Goal: Task Accomplishment & Management: Complete application form

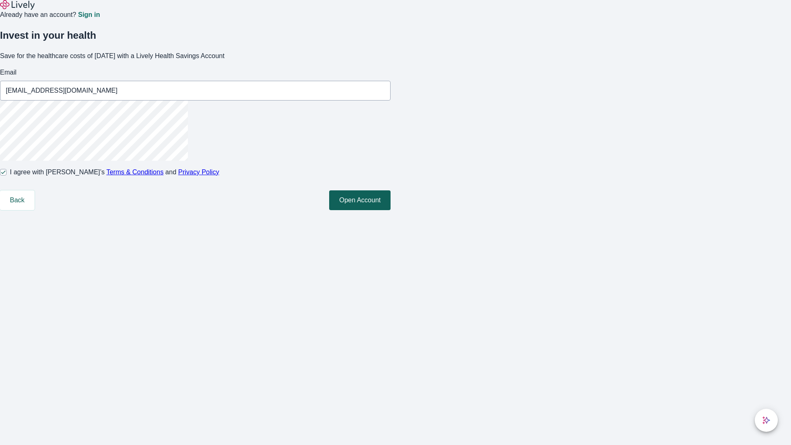
click at [391, 210] on button "Open Account" at bounding box center [359, 200] width 61 height 20
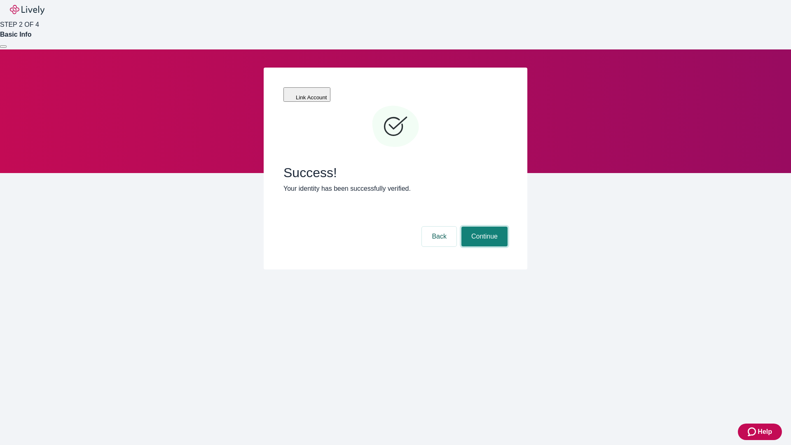
click at [483, 227] on button "Continue" at bounding box center [485, 237] width 46 height 20
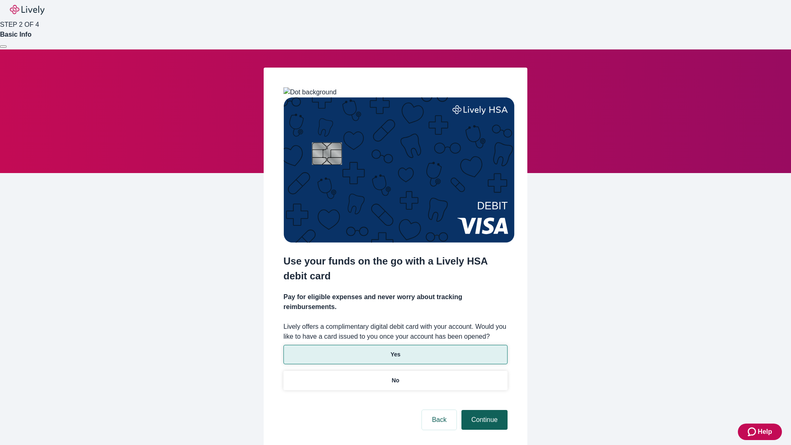
click at [395, 350] on p "Yes" at bounding box center [396, 354] width 10 height 9
click at [483, 410] on button "Continue" at bounding box center [485, 420] width 46 height 20
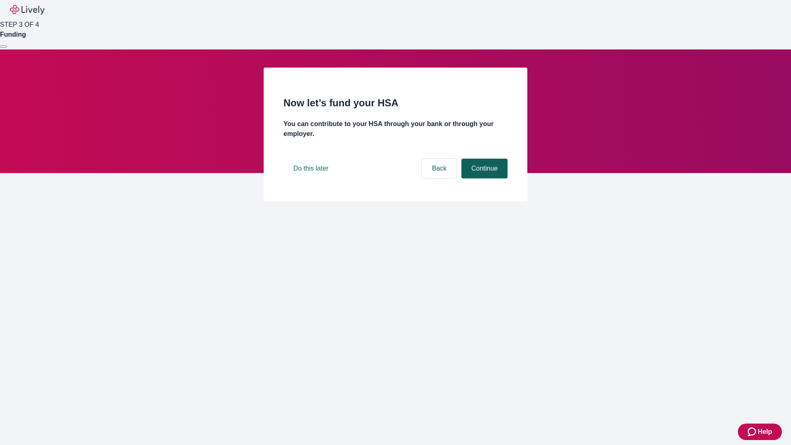
click at [483, 178] on button "Continue" at bounding box center [485, 169] width 46 height 20
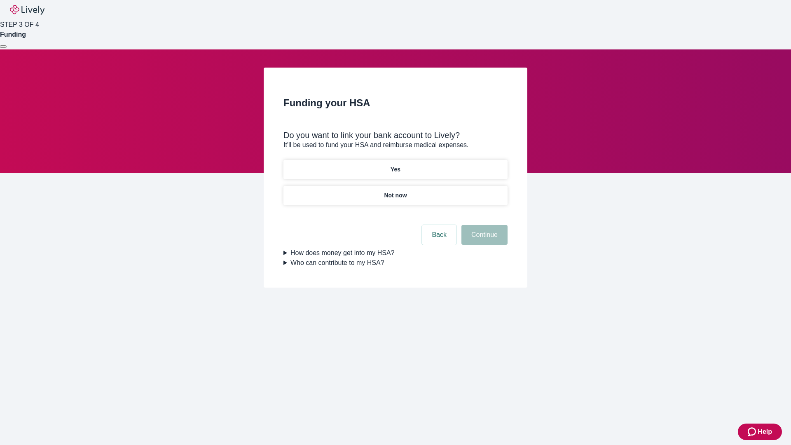
click at [395, 191] on p "Not now" at bounding box center [395, 195] width 23 height 9
click at [483, 240] on button "Continue" at bounding box center [485, 235] width 46 height 20
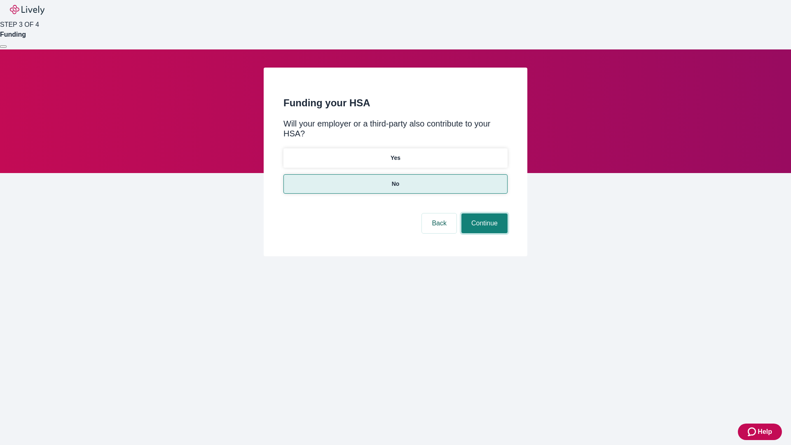
click at [483, 213] on button "Continue" at bounding box center [485, 223] width 46 height 20
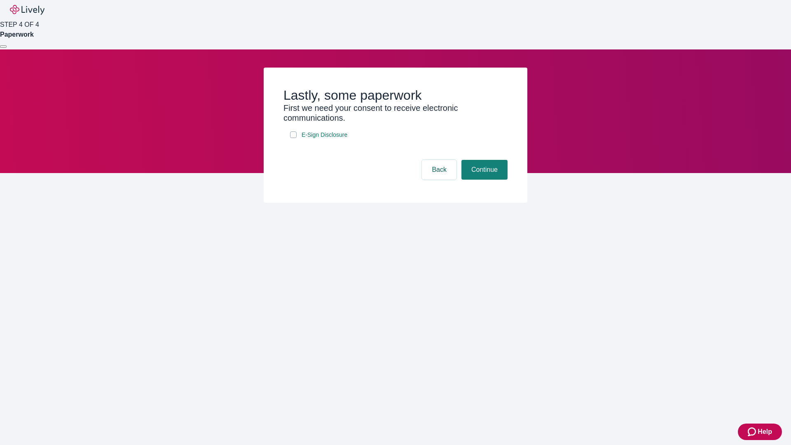
click at [293, 138] on input "E-Sign Disclosure" at bounding box center [293, 134] width 7 height 7
checkbox input "true"
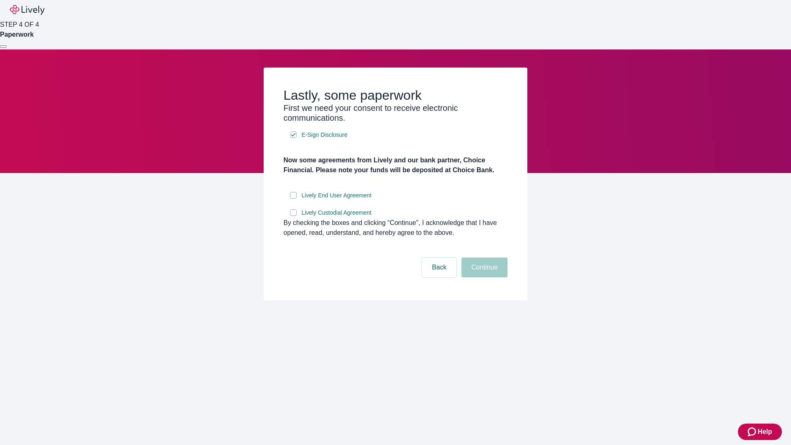
click at [293, 199] on input "Lively End User Agreement" at bounding box center [293, 195] width 7 height 7
checkbox input "true"
click at [293, 216] on input "Lively Custodial Agreement" at bounding box center [293, 212] width 7 height 7
checkbox input "true"
click at [483, 277] on button "Continue" at bounding box center [485, 268] width 46 height 20
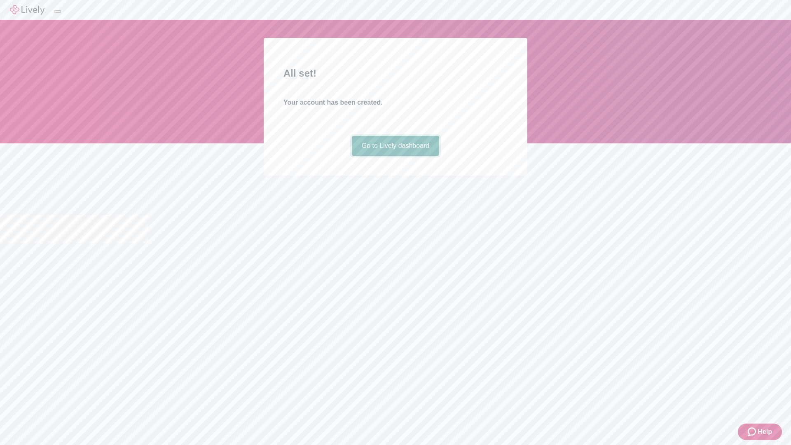
click at [395, 156] on link "Go to Lively dashboard" at bounding box center [396, 146] width 88 height 20
